Goal: Task Accomplishment & Management: Manage account settings

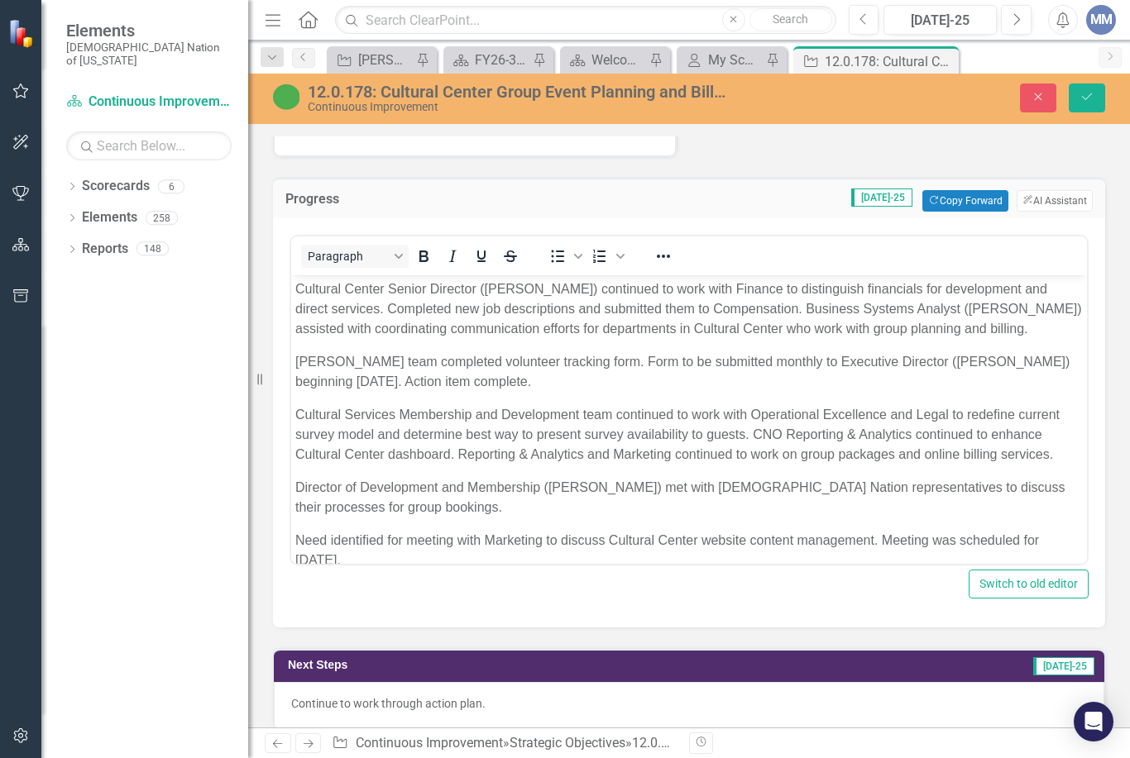
scroll to position [1254, 0]
click at [1052, 361] on p "Scott's team completed volunteer tracking form. Form to be submitted monthly to…" at bounding box center [688, 372] width 787 height 40
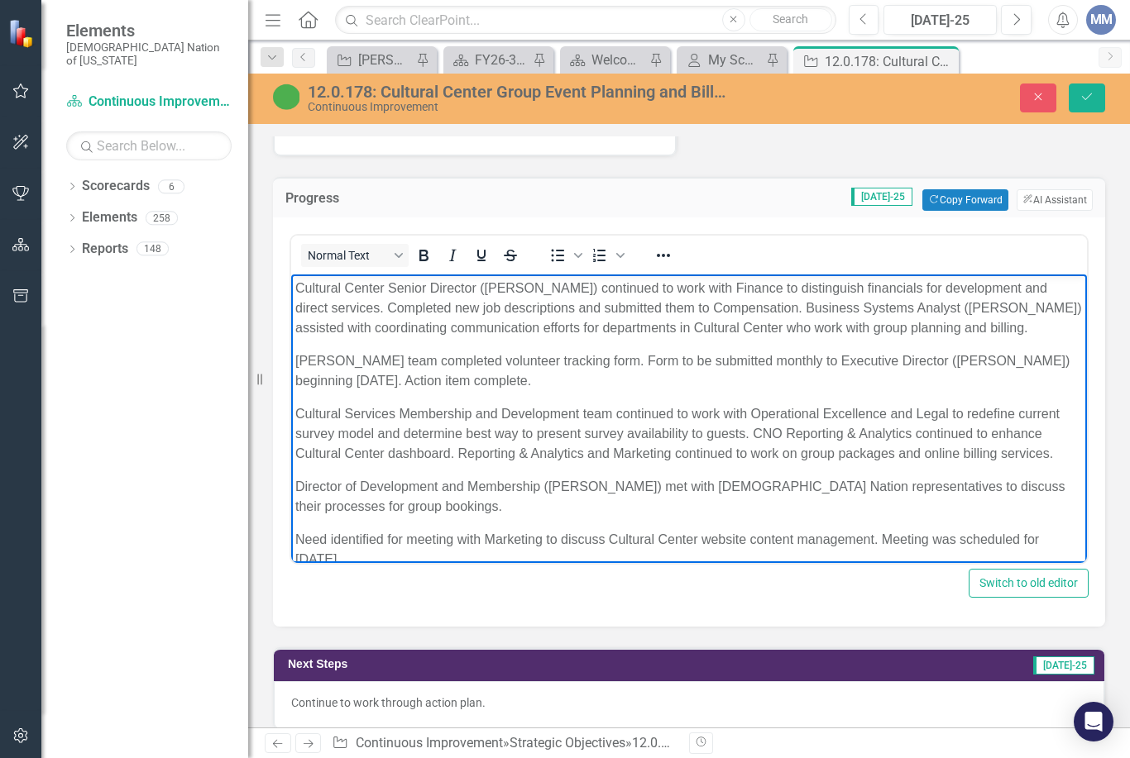
scroll to position [0, 0]
click at [1034, 102] on icon "Close" at bounding box center [1038, 97] width 15 height 12
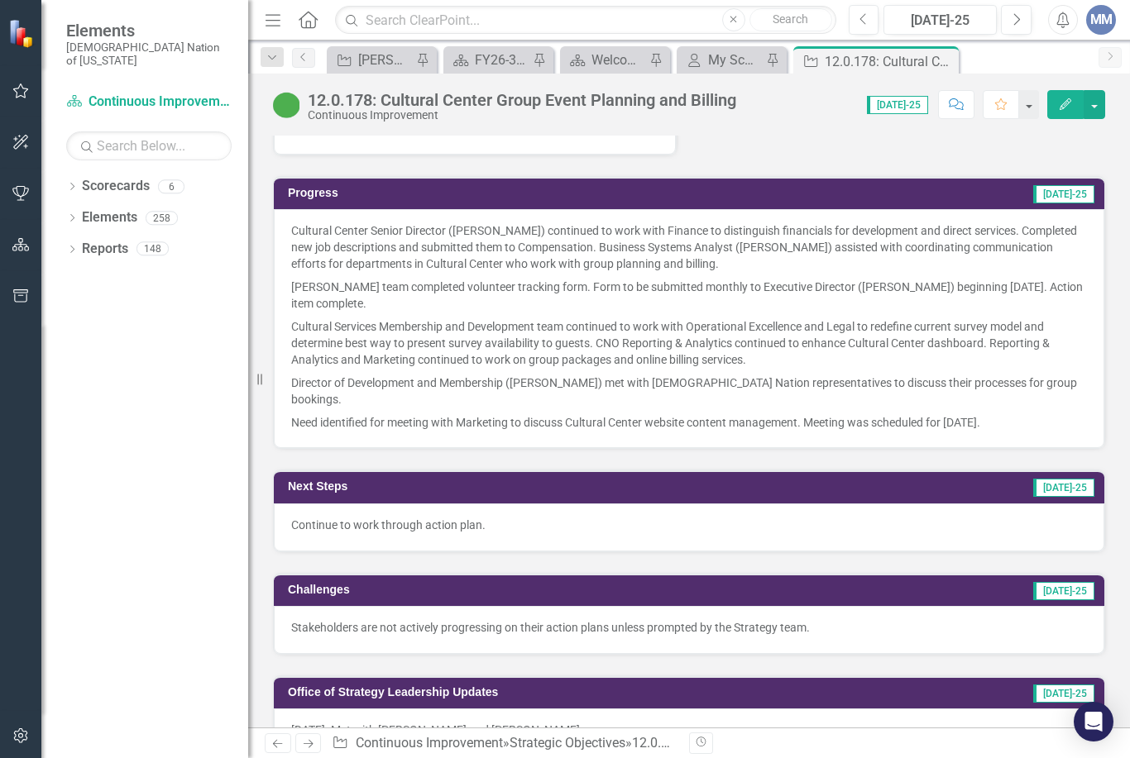
click at [1014, 20] on icon "Next" at bounding box center [1015, 19] width 9 height 15
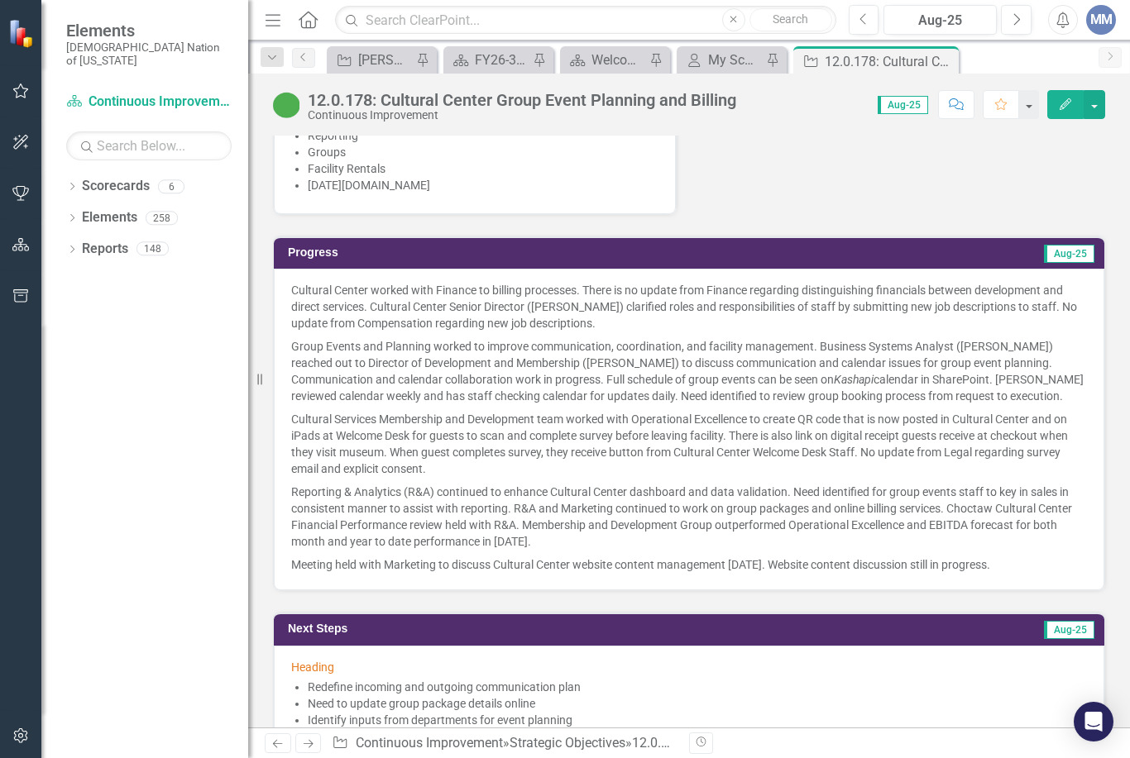
scroll to position [1195, 0]
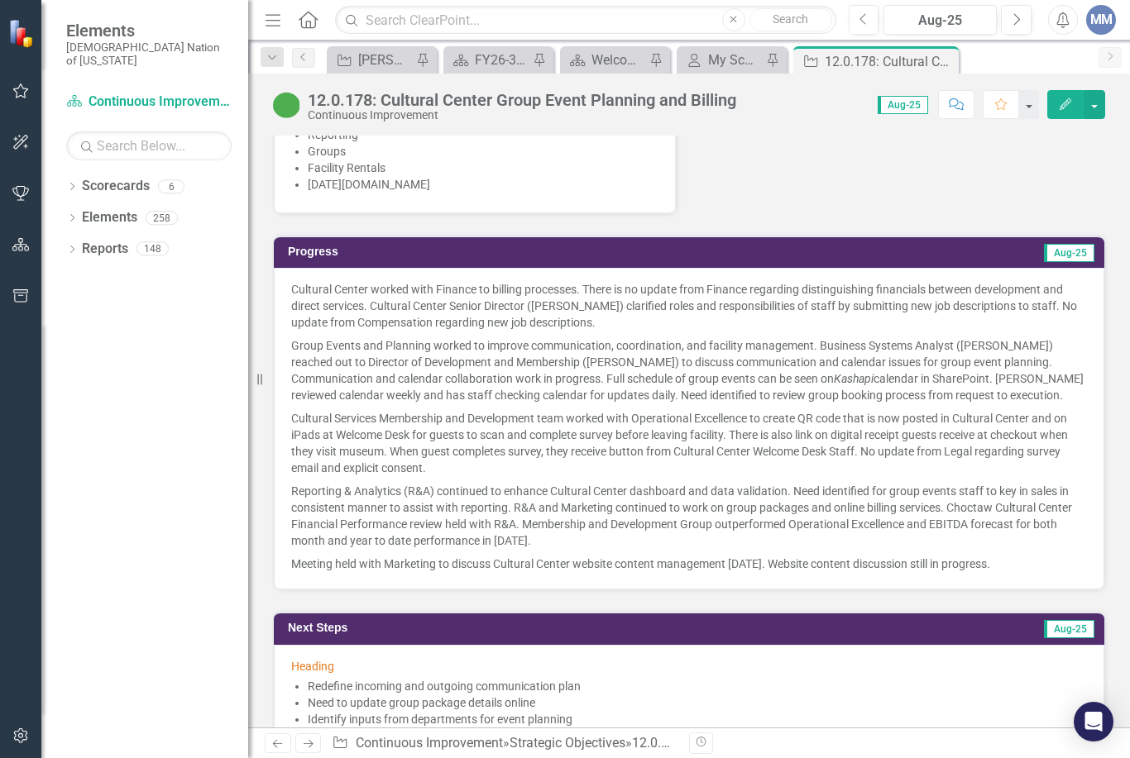
click at [549, 537] on p "Reporting & Analytics (R&A) continued to enhance Cultural Center dashboard and …" at bounding box center [689, 516] width 796 height 73
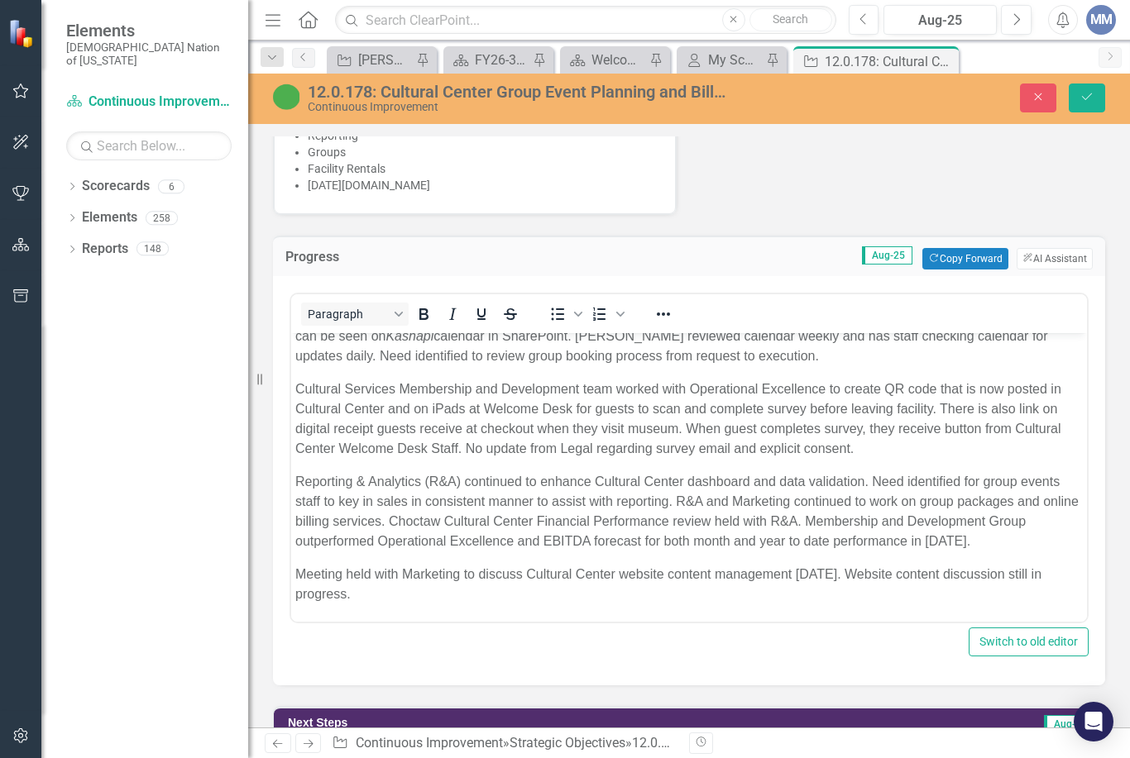
scroll to position [143, 0]
click at [990, 546] on p "Reporting & Analytics (R&A) continued to enhance Cultural Center dashboard and …" at bounding box center [688, 511] width 787 height 79
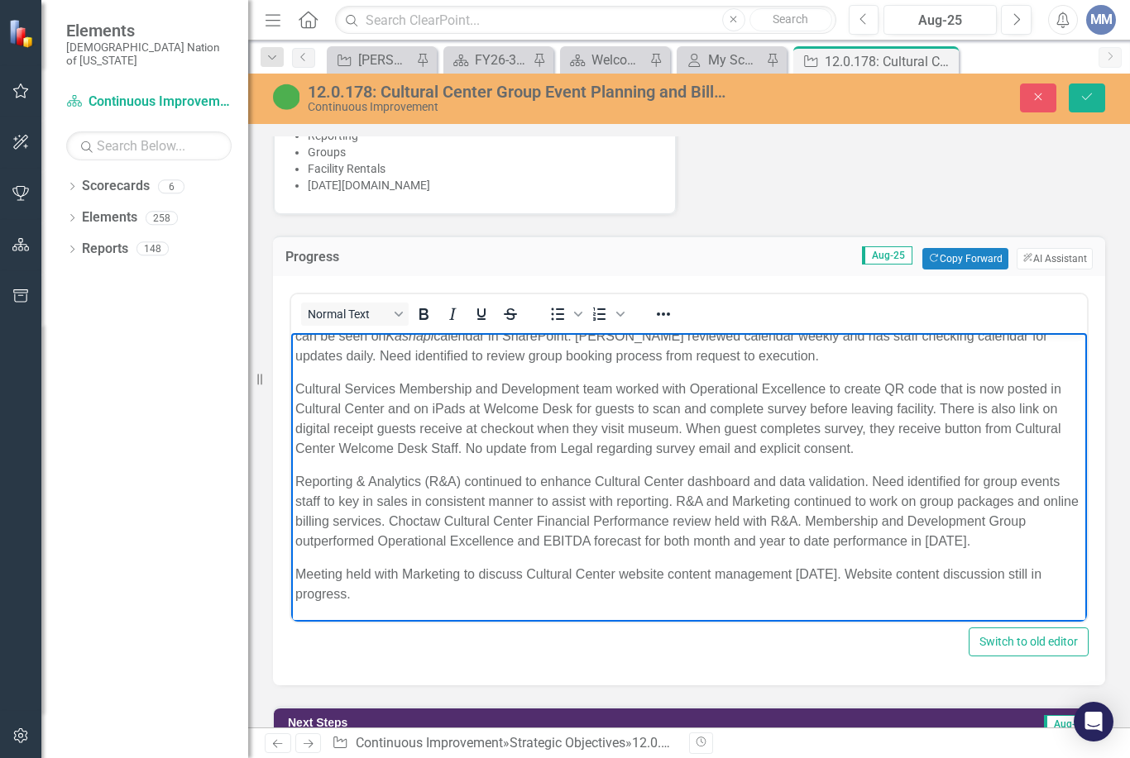
click at [1093, 95] on icon "Save" at bounding box center [1086, 97] width 15 height 12
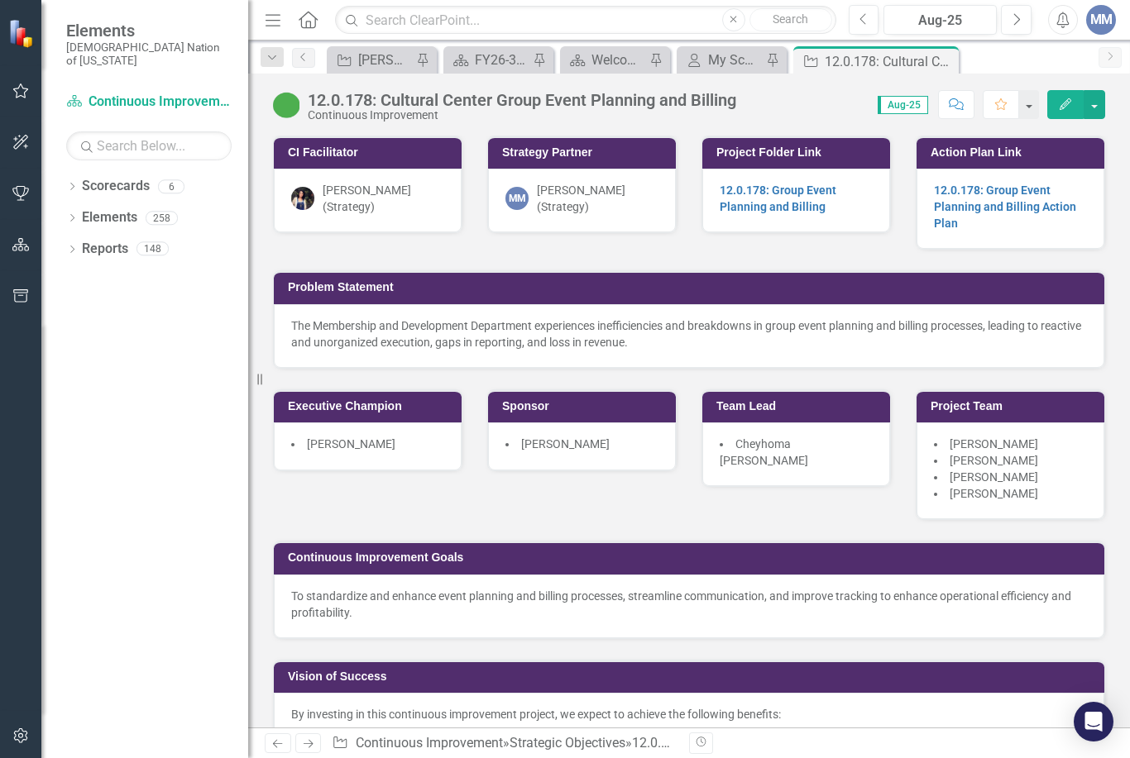
click at [393, 59] on div "[PERSON_NAME] SO's" at bounding box center [385, 60] width 54 height 21
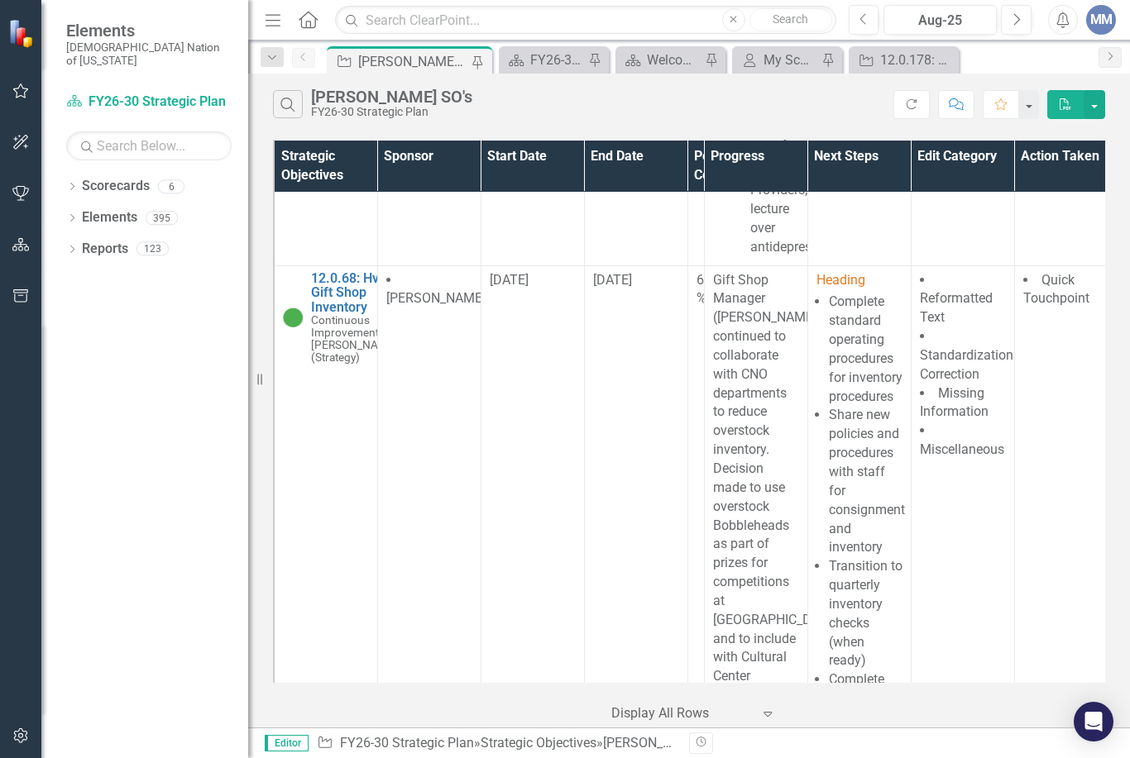
scroll to position [11256, 0]
click at [347, 317] on link "12.0.68: Hvshi Gift Shop Inventory" at bounding box center [354, 295] width 87 height 44
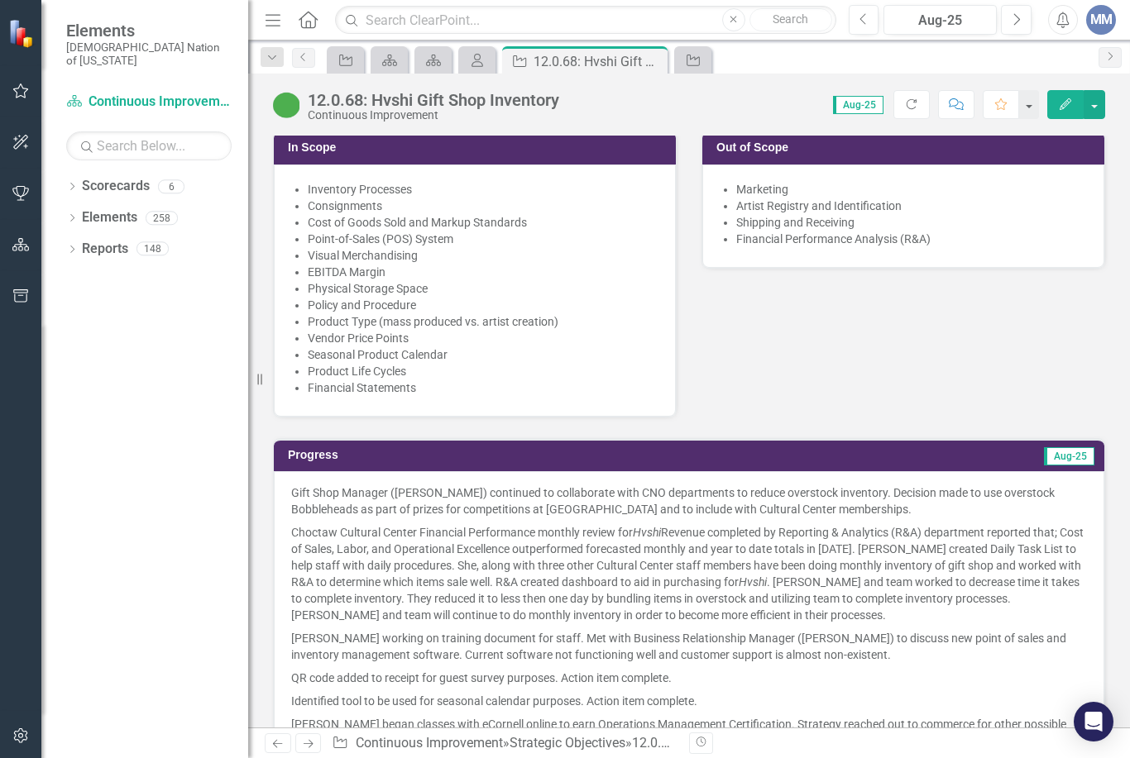
scroll to position [1129, 0]
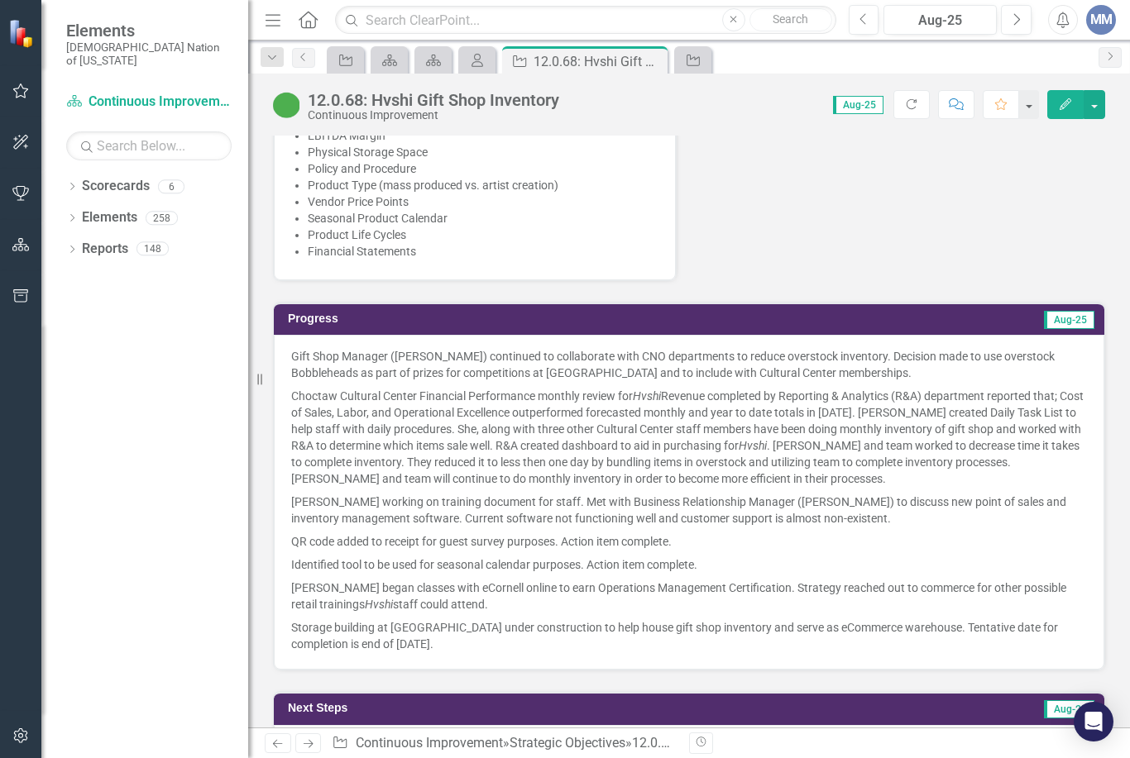
click at [864, 412] on p "Choctaw Cultural Center Financial Performance monthly review for Hvshi Revenue …" at bounding box center [689, 438] width 796 height 106
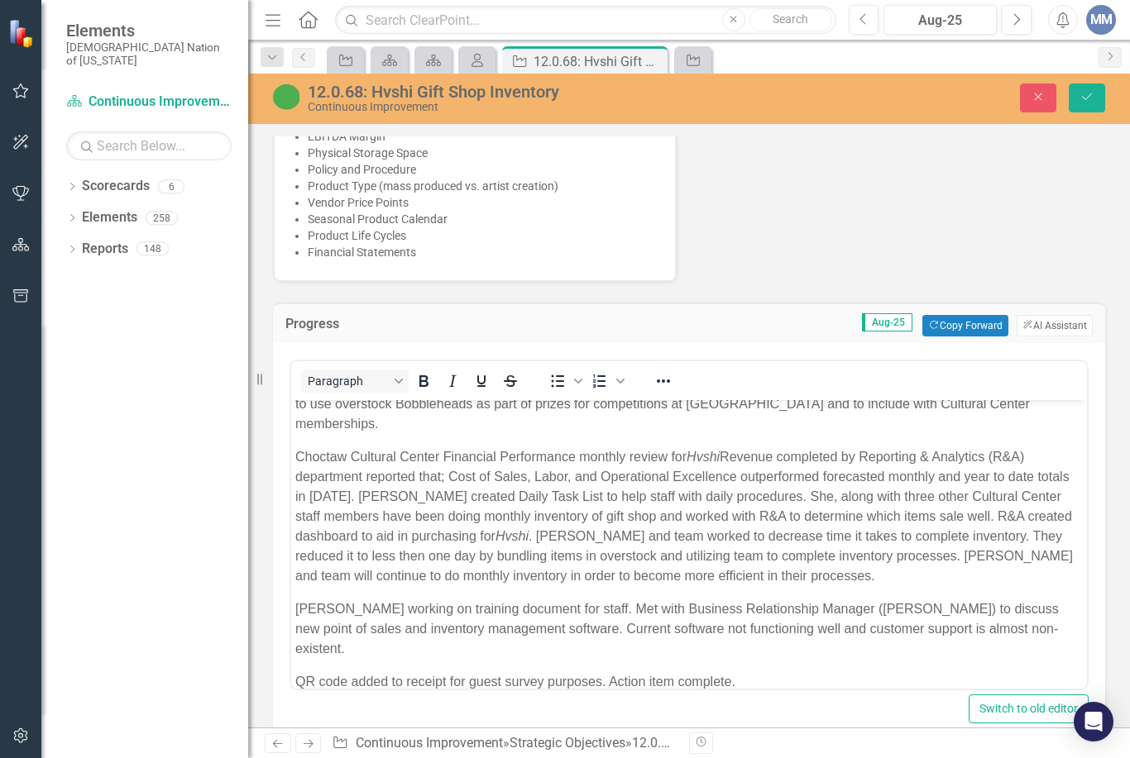
scroll to position [31, 0]
click at [332, 476] on p "Choctaw Cultural Center Financial Performance monthly review for Hvshi Revenue …" at bounding box center [688, 516] width 787 height 139
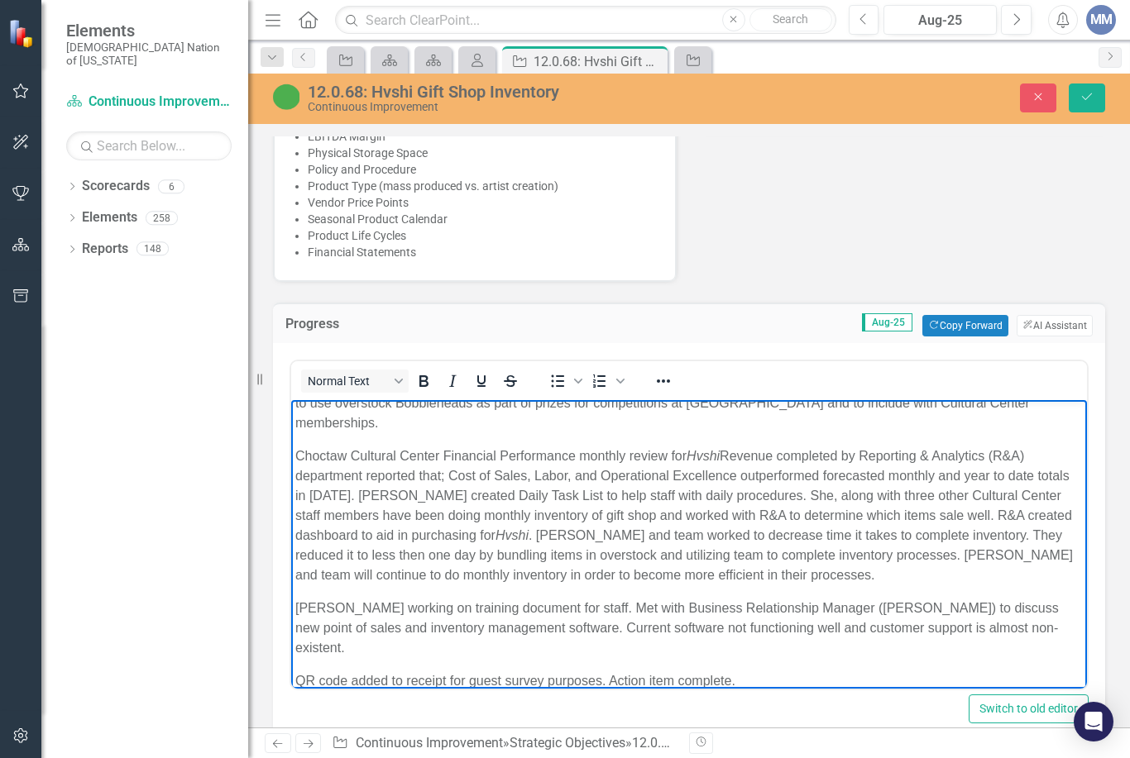
click at [1093, 110] on button "Save" at bounding box center [1087, 98] width 36 height 29
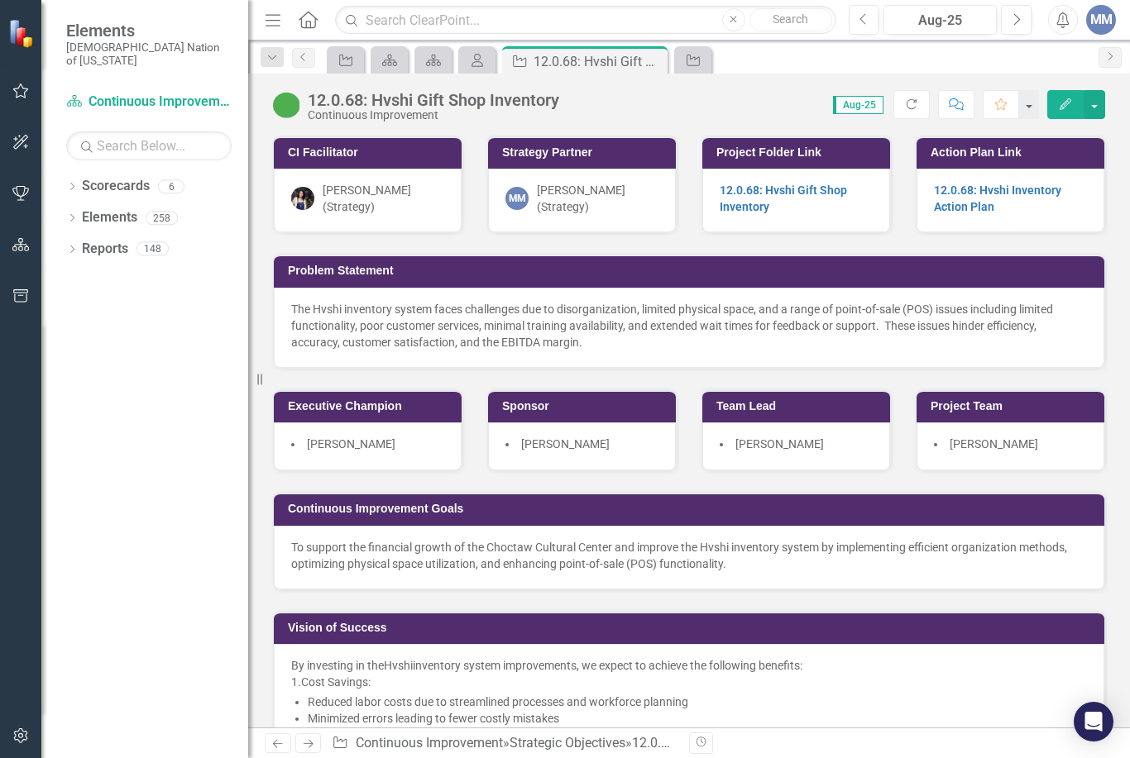
click at [337, 55] on icon "Strategic Objective" at bounding box center [345, 60] width 17 height 13
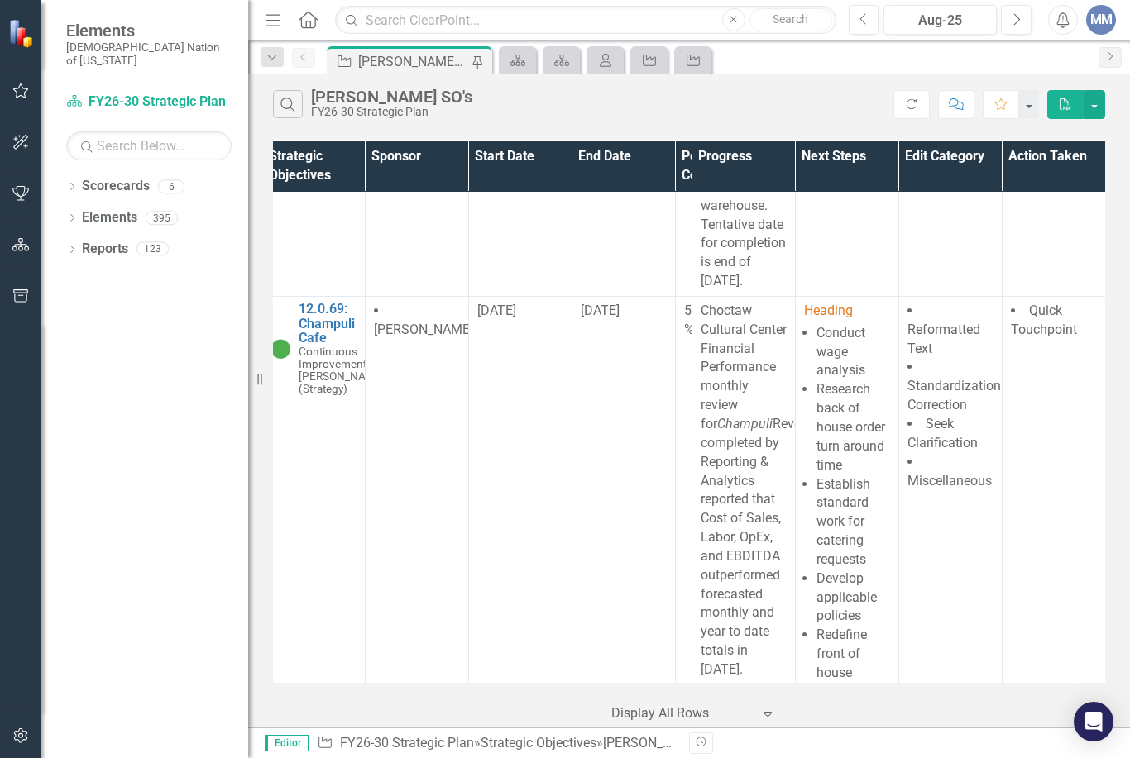
scroll to position [14375, 13]
click at [321, 346] on link "12.0.69: Champuli Cafe" at bounding box center [341, 324] width 87 height 44
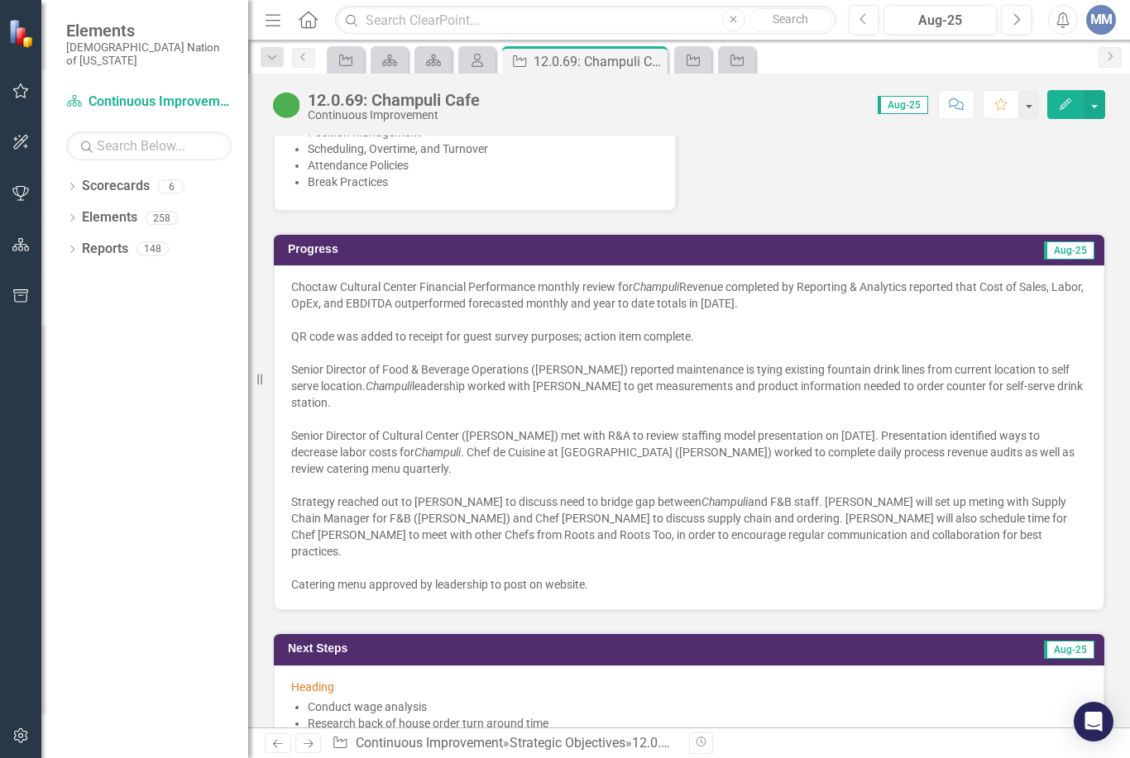
scroll to position [1241, 0]
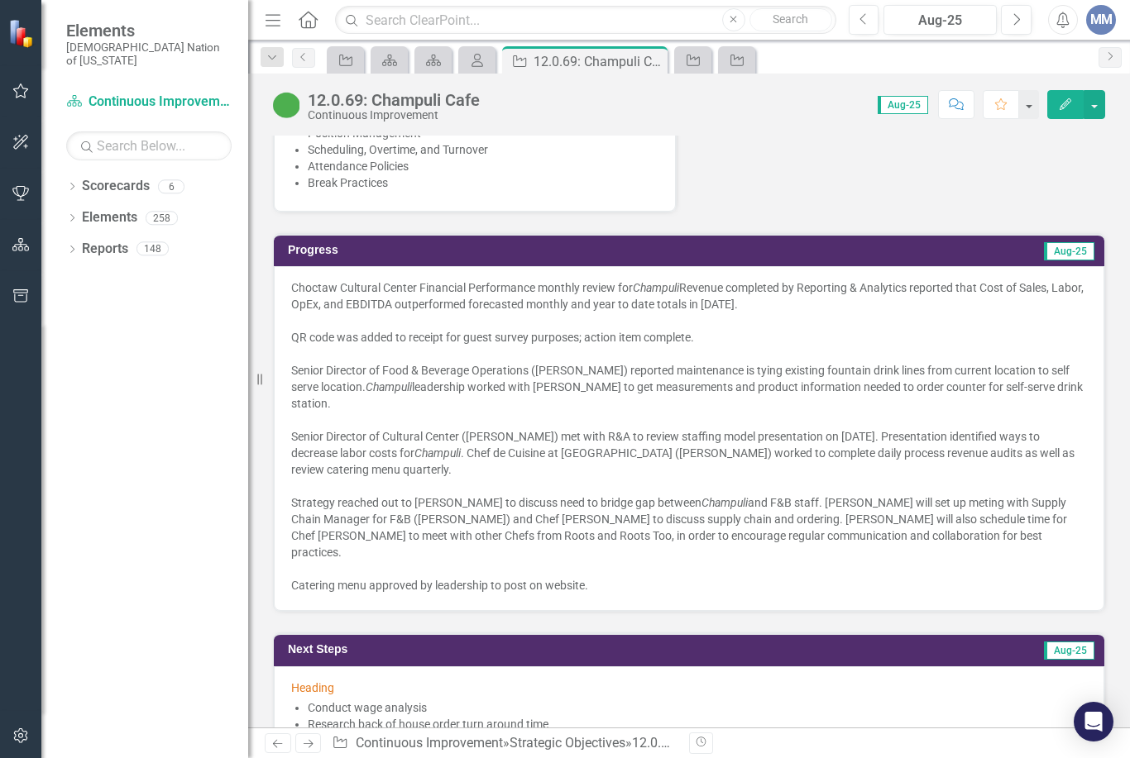
click at [817, 332] on div "QR code was added to receipt for guest survey purposes; action item complete." at bounding box center [689, 337] width 796 height 17
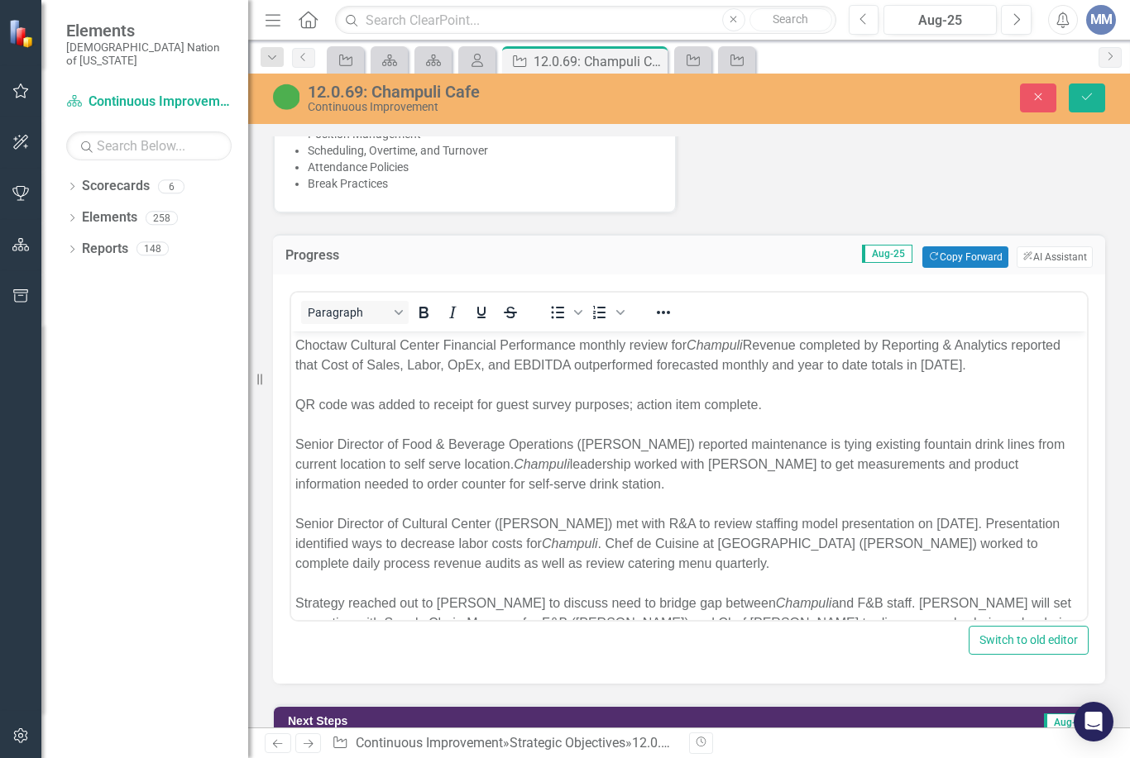
scroll to position [0, 0]
click at [940, 365] on div "Choctaw Cultural Center Financial Performance monthly review for Champuli Reven…" at bounding box center [688, 356] width 787 height 40
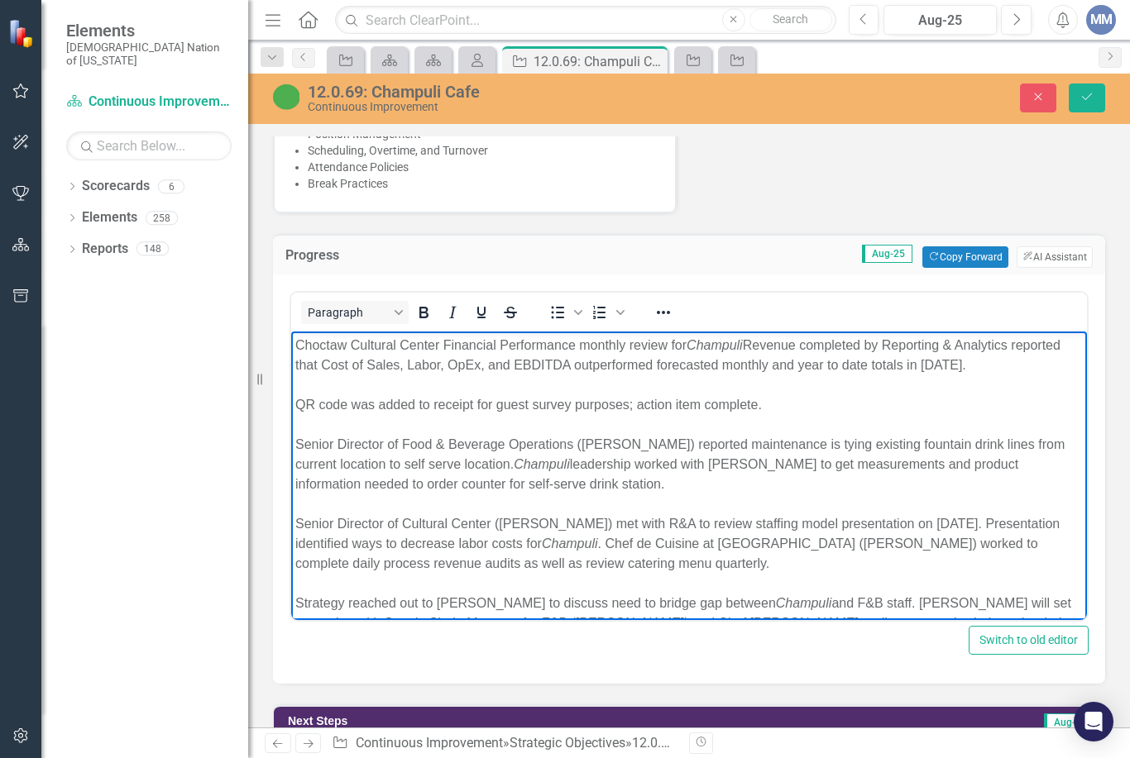
click at [1088, 102] on icon "Save" at bounding box center [1086, 97] width 15 height 12
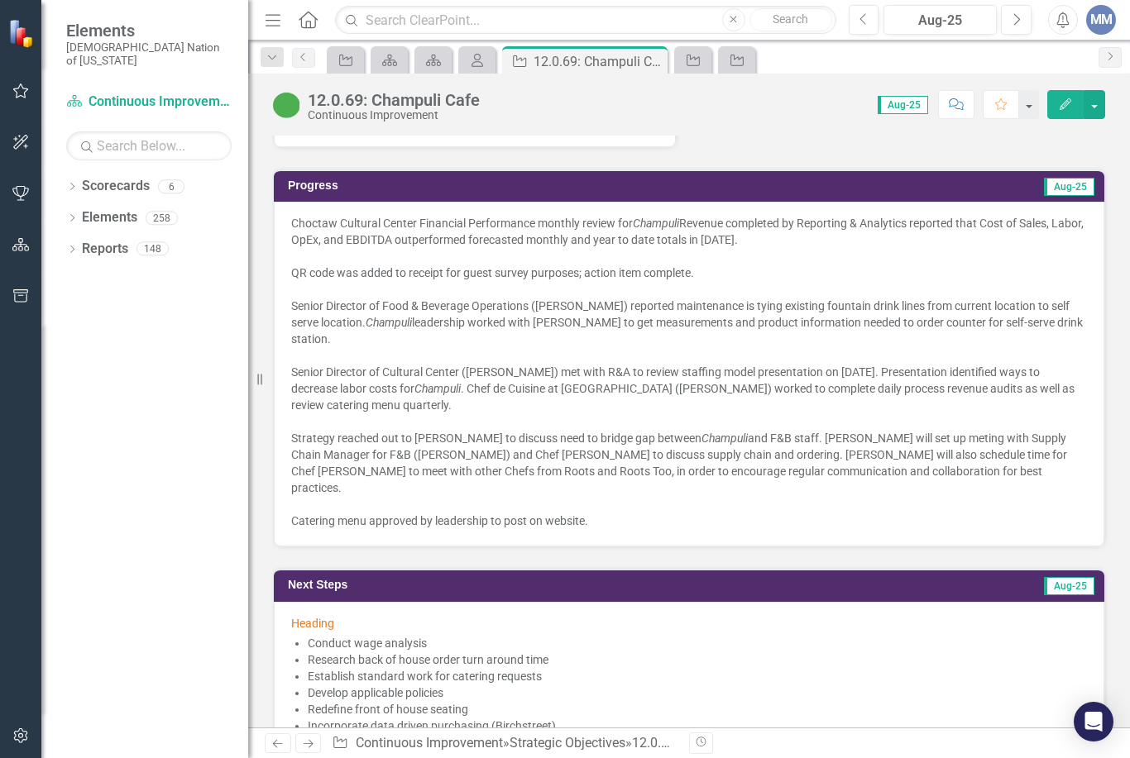
scroll to position [1321, 0]
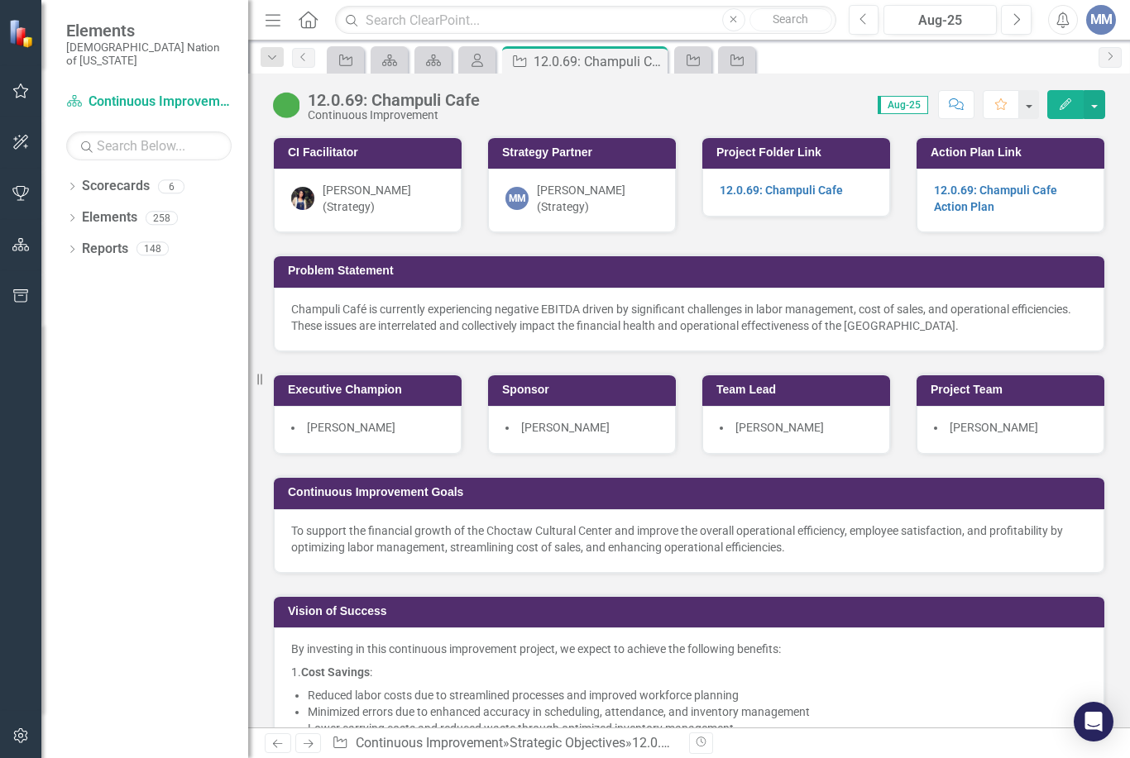
scroll to position [1321, 0]
